Goal: Transaction & Acquisition: Purchase product/service

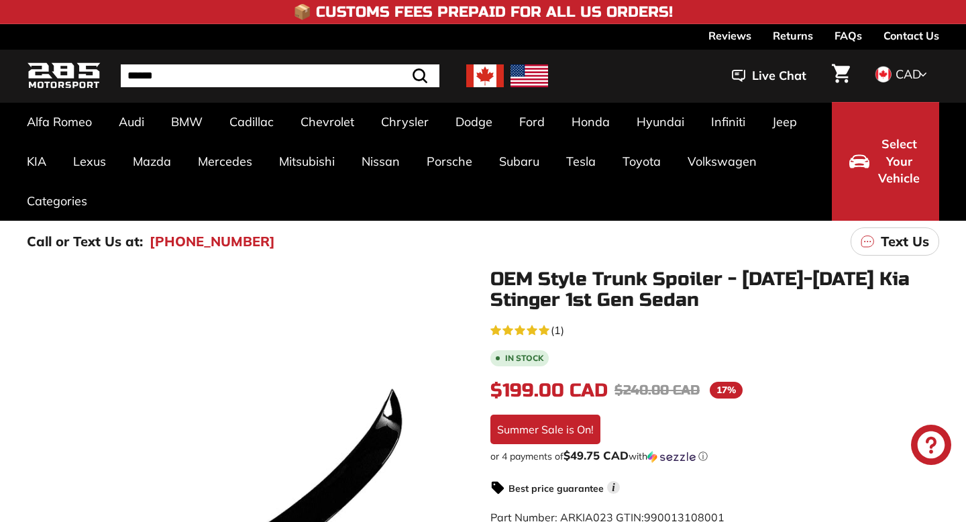
scroll to position [239, 0]
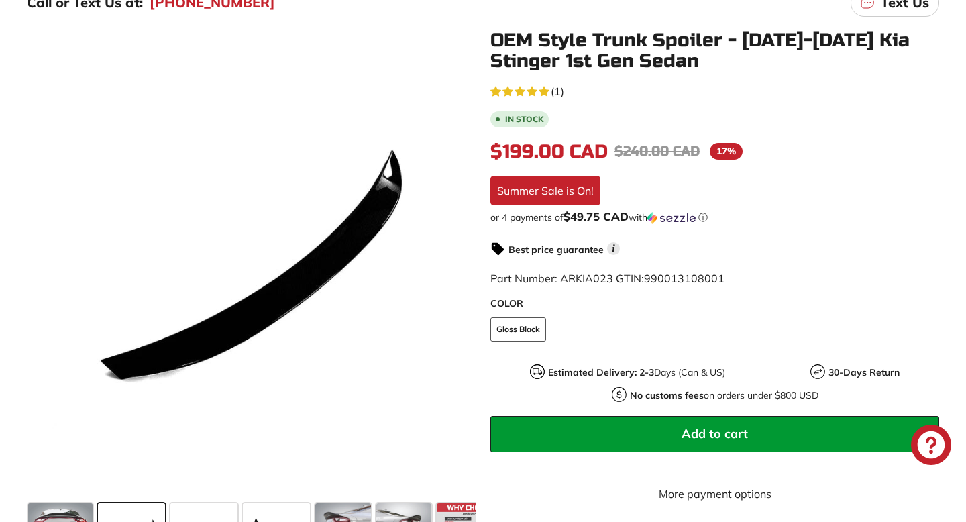
click at [453, 263] on icon at bounding box center [455, 265] width 5 height 11
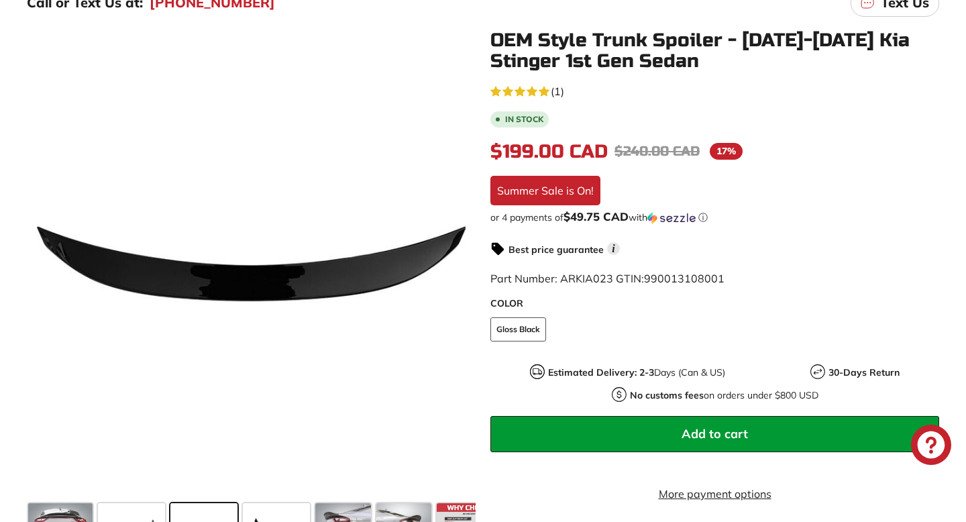
click at [453, 263] on icon at bounding box center [455, 265] width 5 height 11
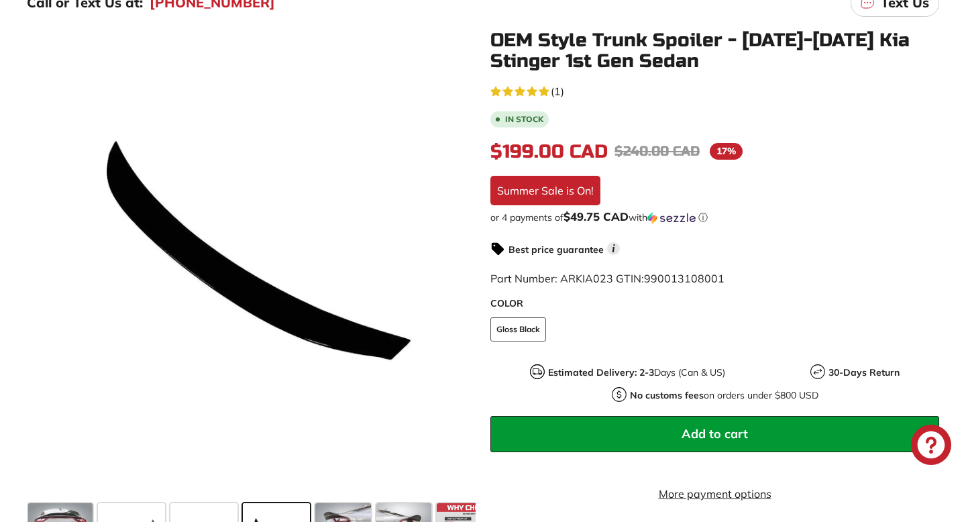
click at [453, 263] on icon at bounding box center [455, 265] width 5 height 11
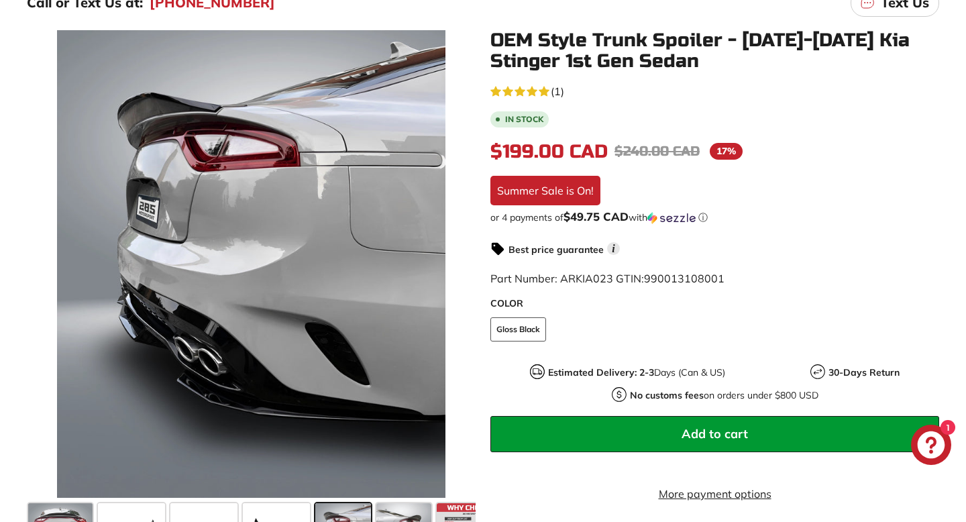
click at [453, 263] on icon at bounding box center [455, 265] width 5 height 11
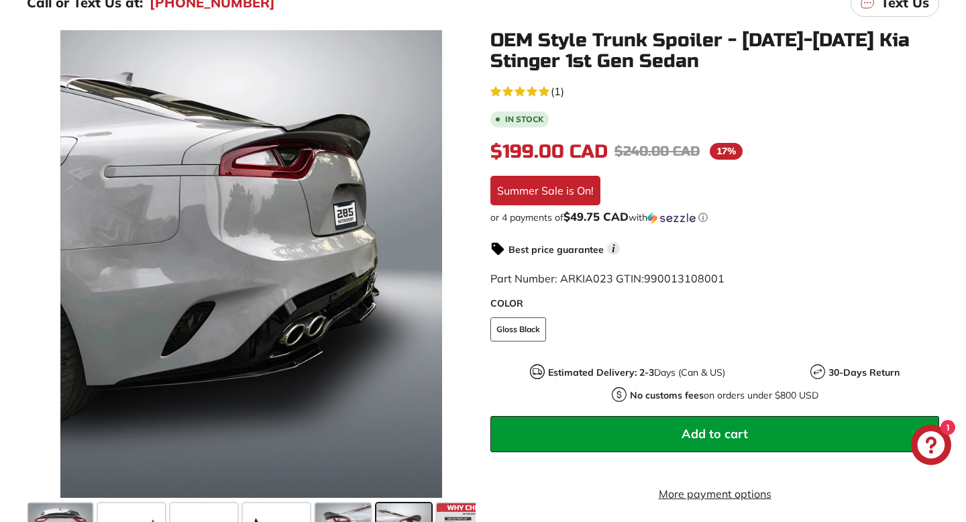
click at [453, 263] on icon at bounding box center [455, 265] width 5 height 11
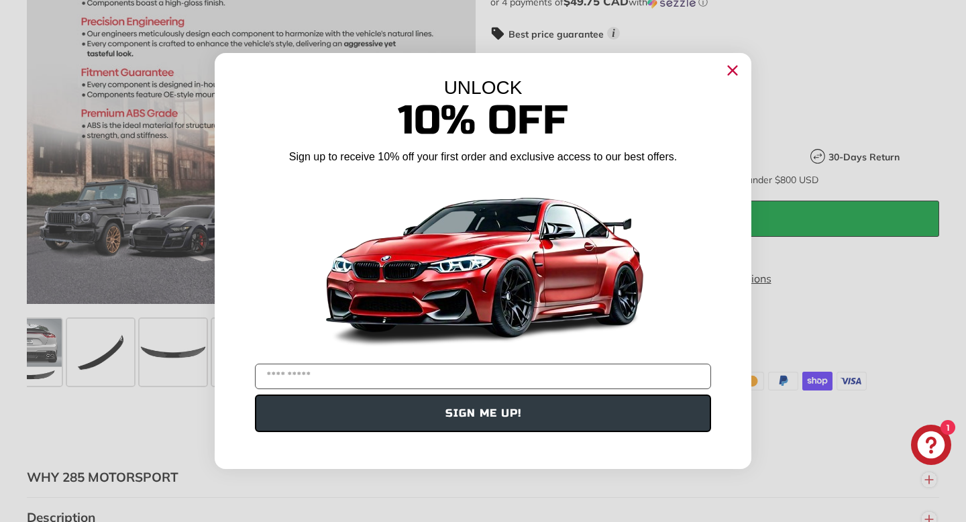
scroll to position [0, 0]
click at [730, 72] on icon "Close dialog" at bounding box center [732, 70] width 9 height 9
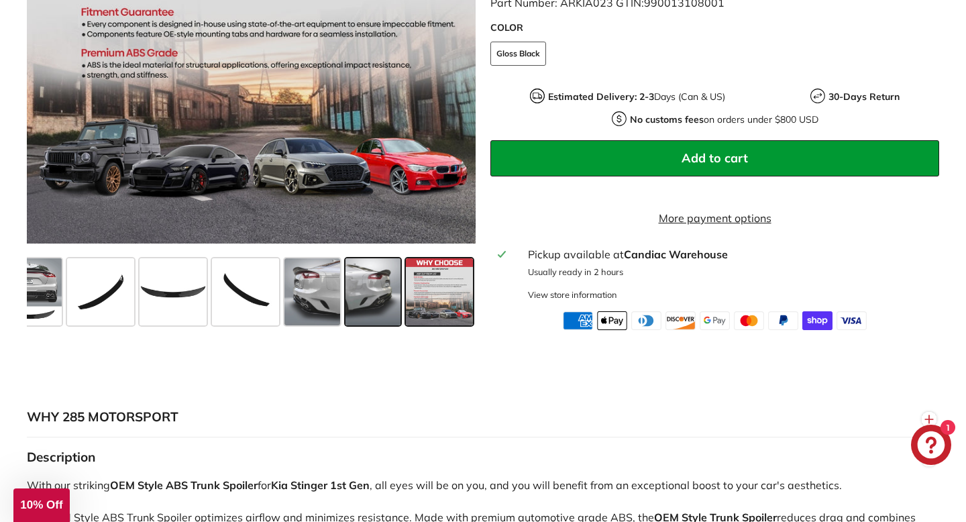
scroll to position [517, 0]
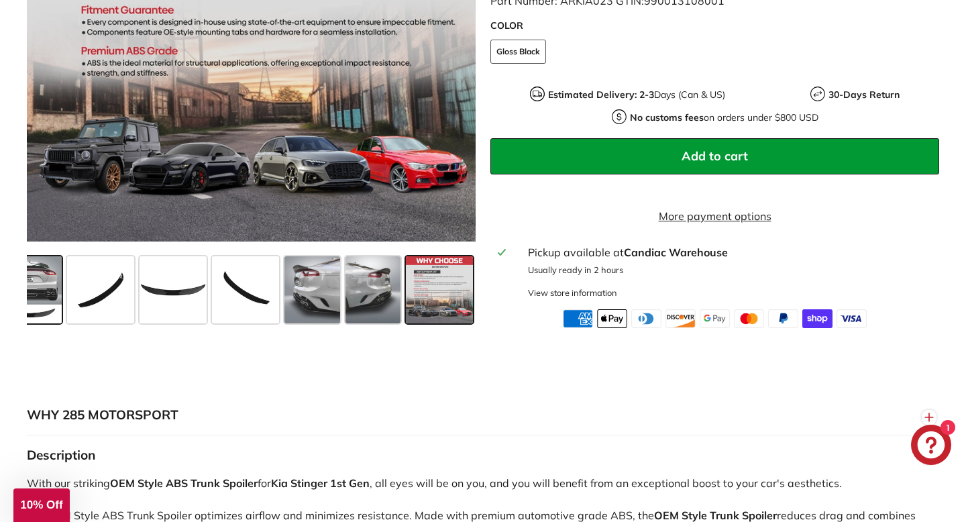
click at [40, 283] on span at bounding box center [29, 289] width 64 height 67
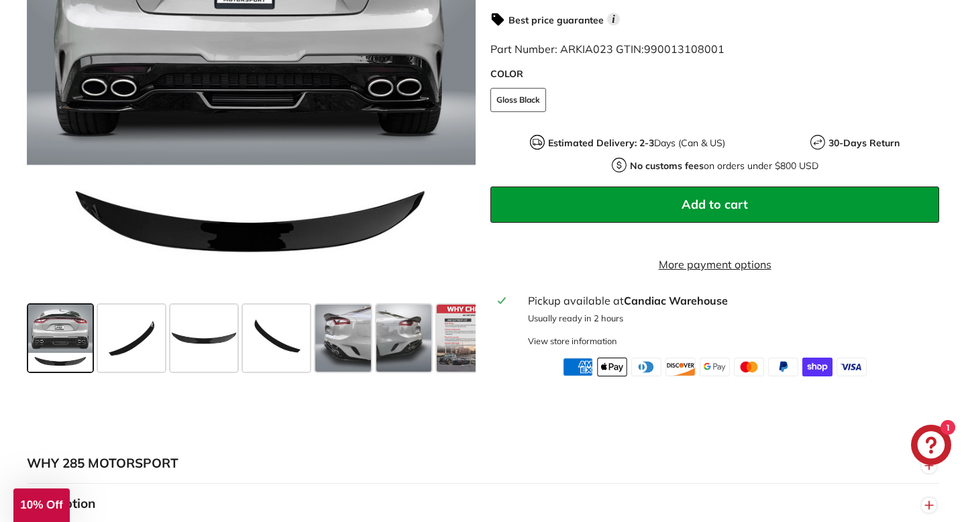
scroll to position [471, 0]
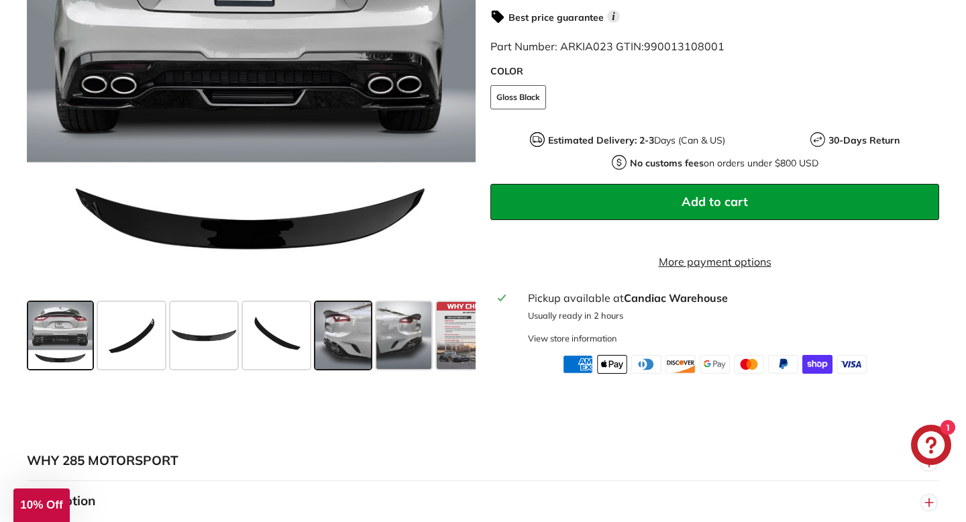
click at [336, 340] on span at bounding box center [343, 334] width 56 height 67
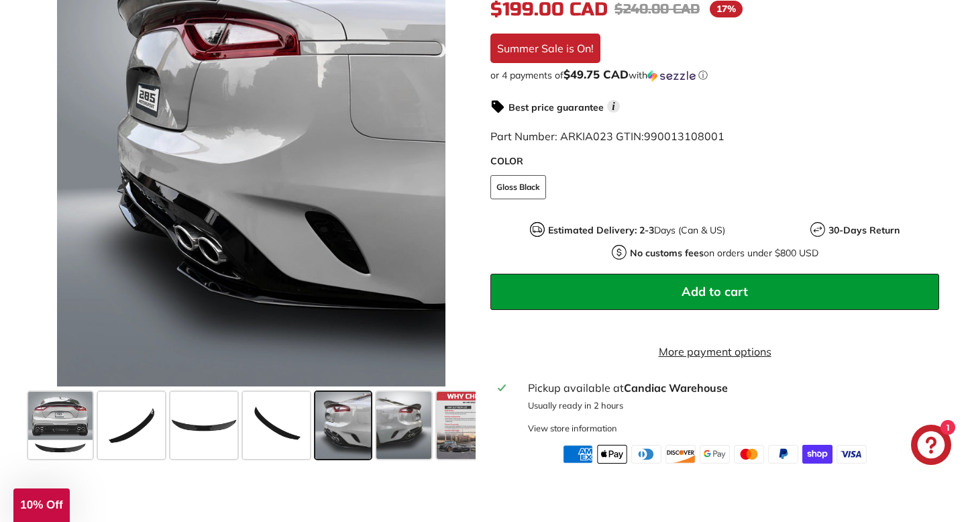
scroll to position [384, 0]
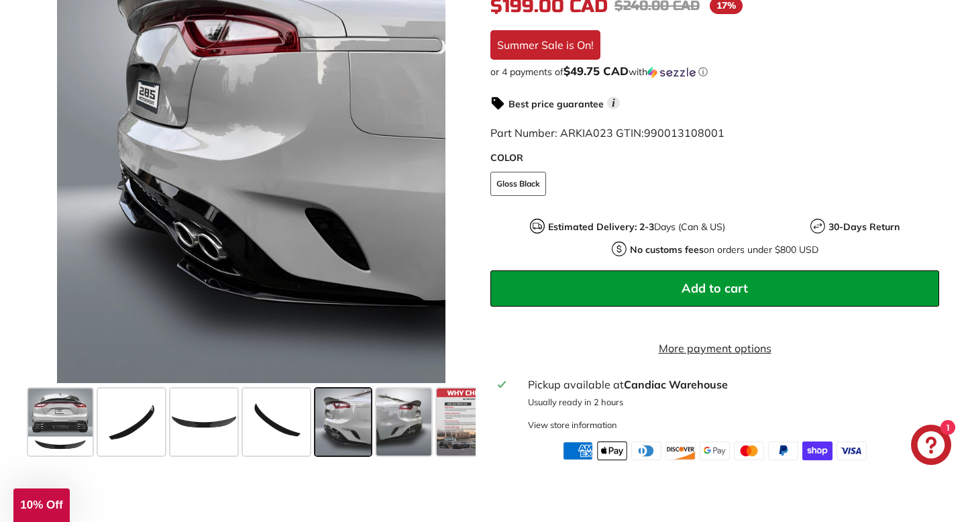
click at [714, 283] on span "Add to cart" at bounding box center [715, 287] width 66 height 15
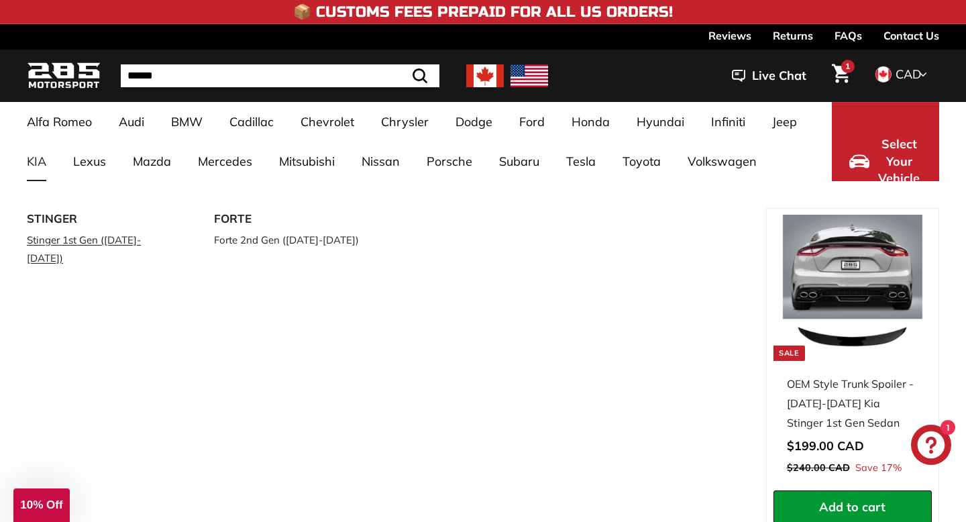
click at [52, 241] on link "Stinger 1st Gen ([DATE]-[DATE])" at bounding box center [102, 249] width 150 height 38
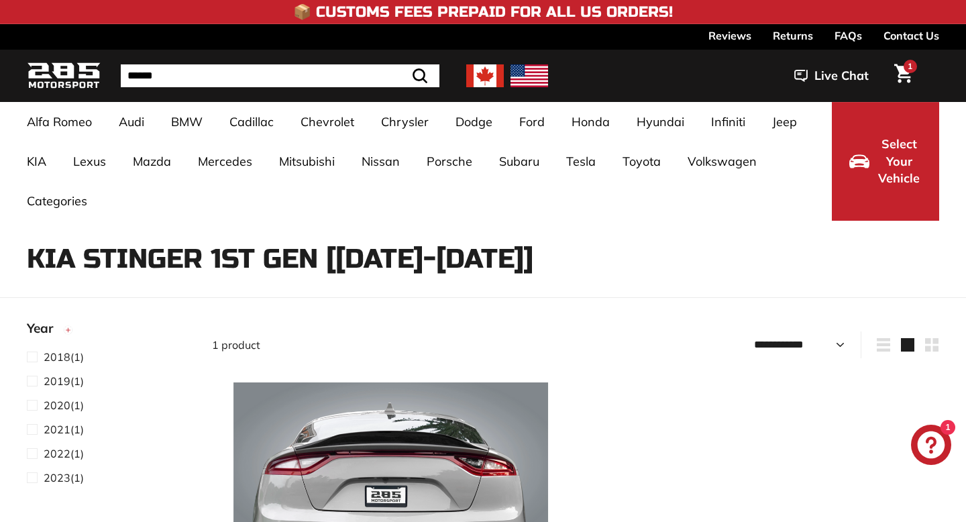
select select "**********"
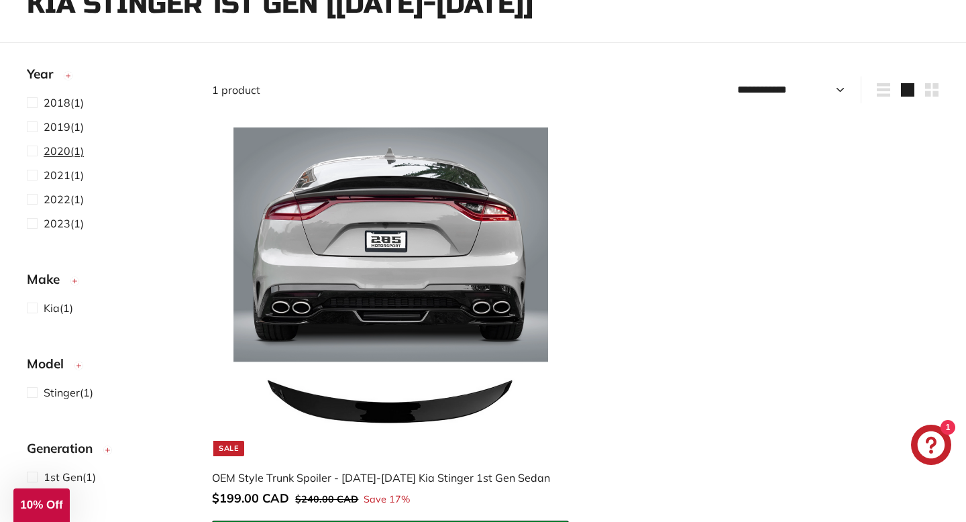
click at [32, 153] on span at bounding box center [35, 151] width 17 height 16
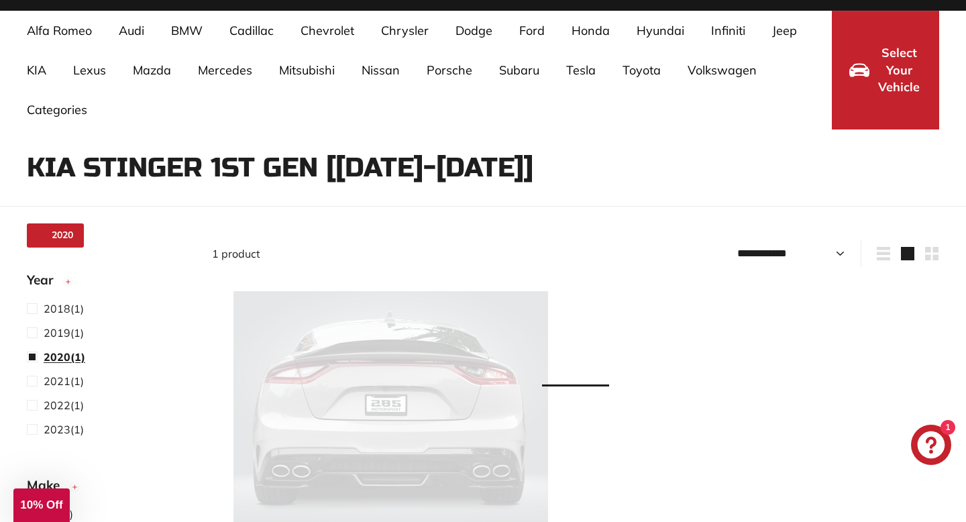
scroll to position [87, 0]
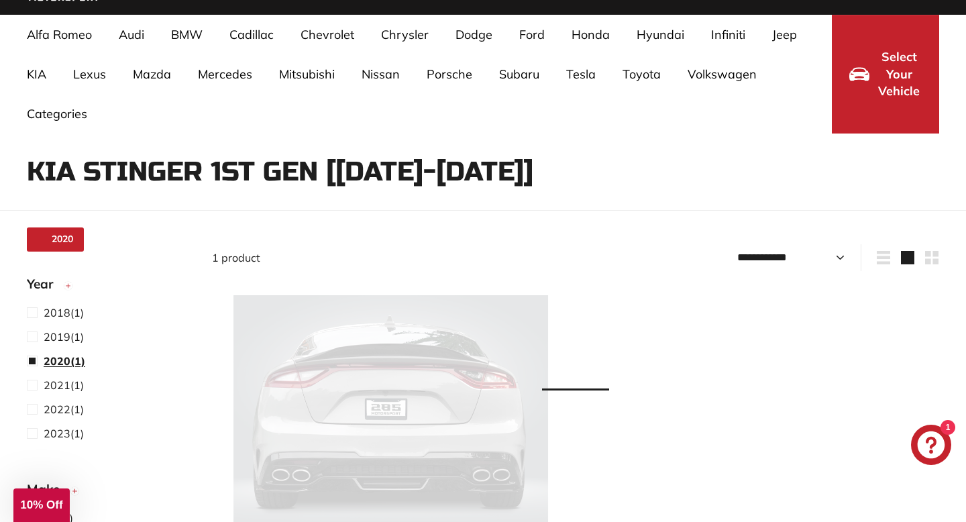
select select "**********"
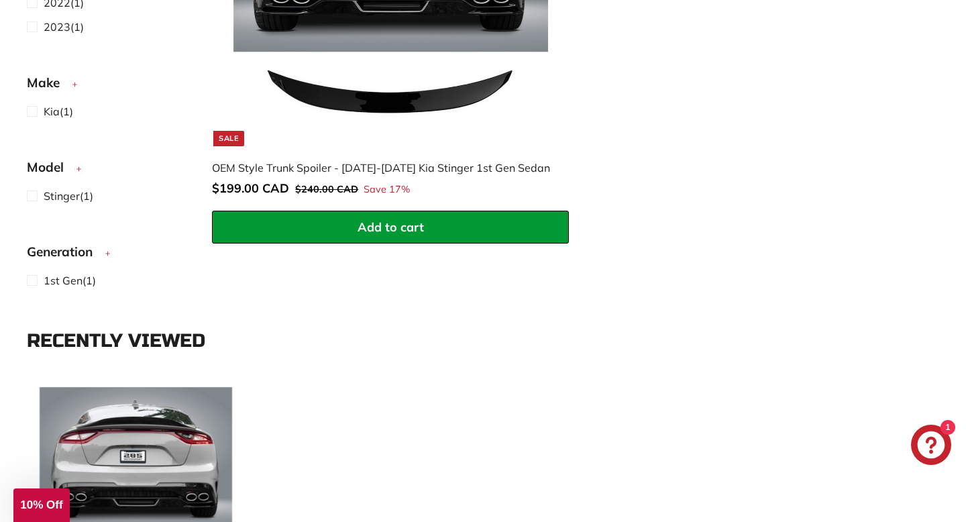
scroll to position [0, 0]
